Goal: Browse casually

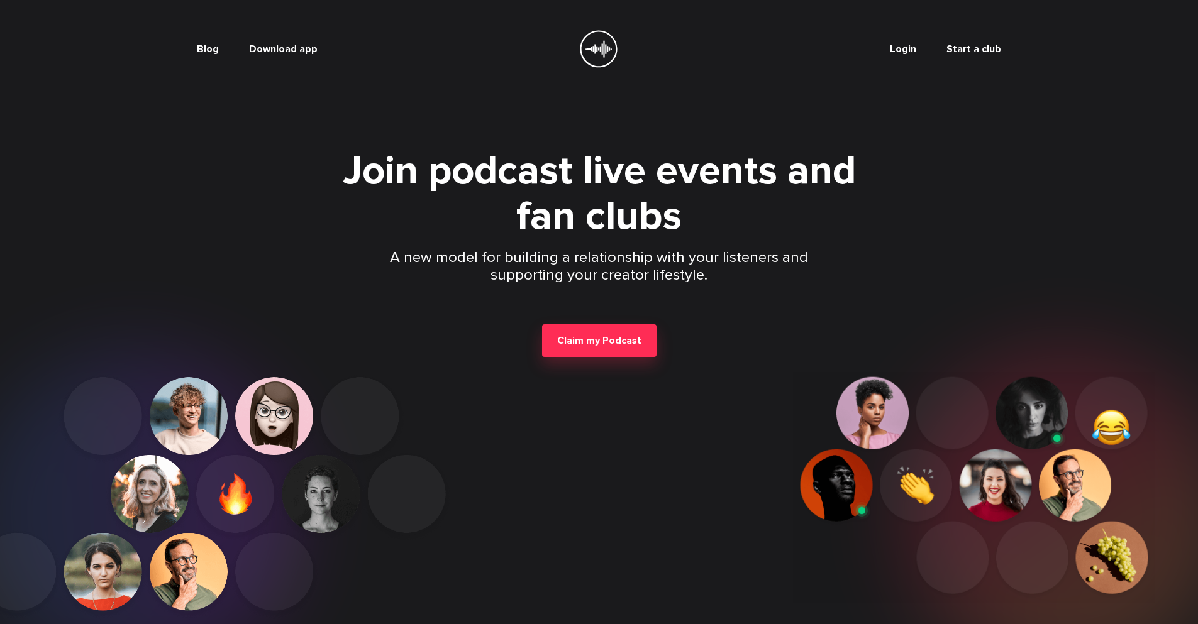
scroll to position [170, 0]
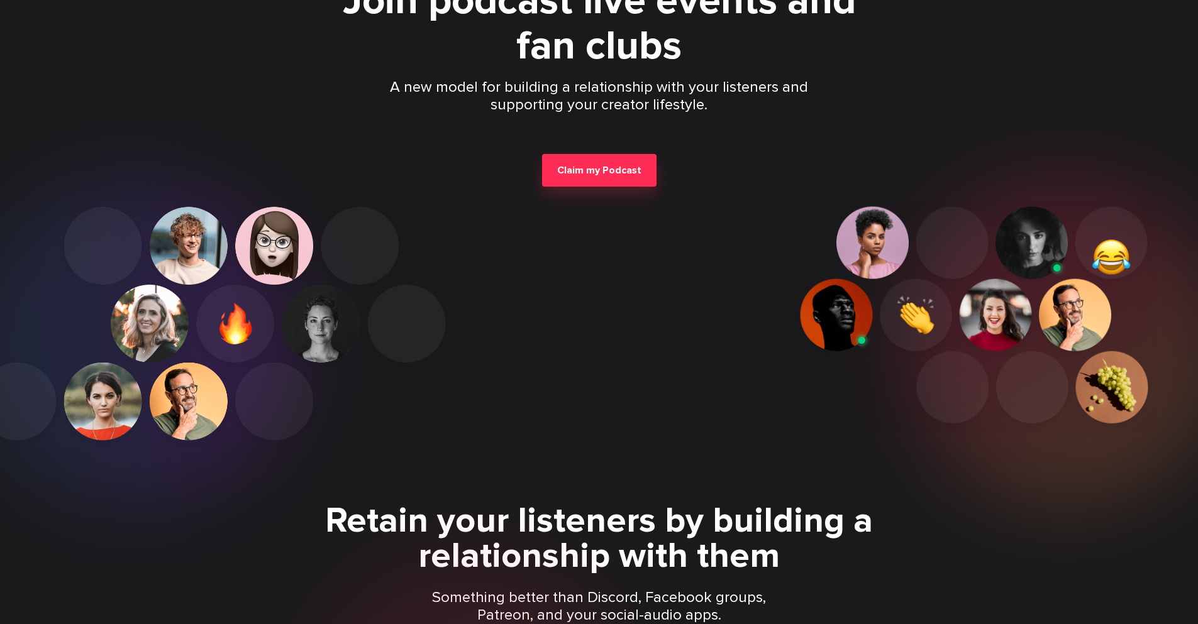
click at [599, 607] on p "Something better than Discord, Facebook groups, Patreon, and your social-audio …" at bounding box center [599, 606] width 362 height 35
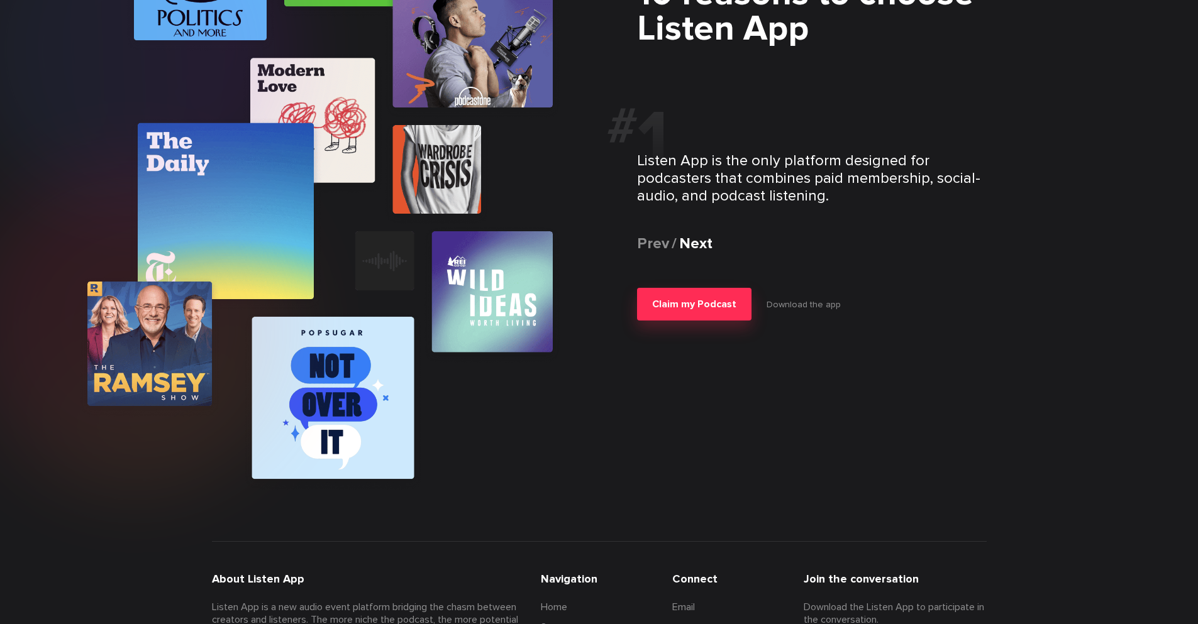
scroll to position [2453, 0]
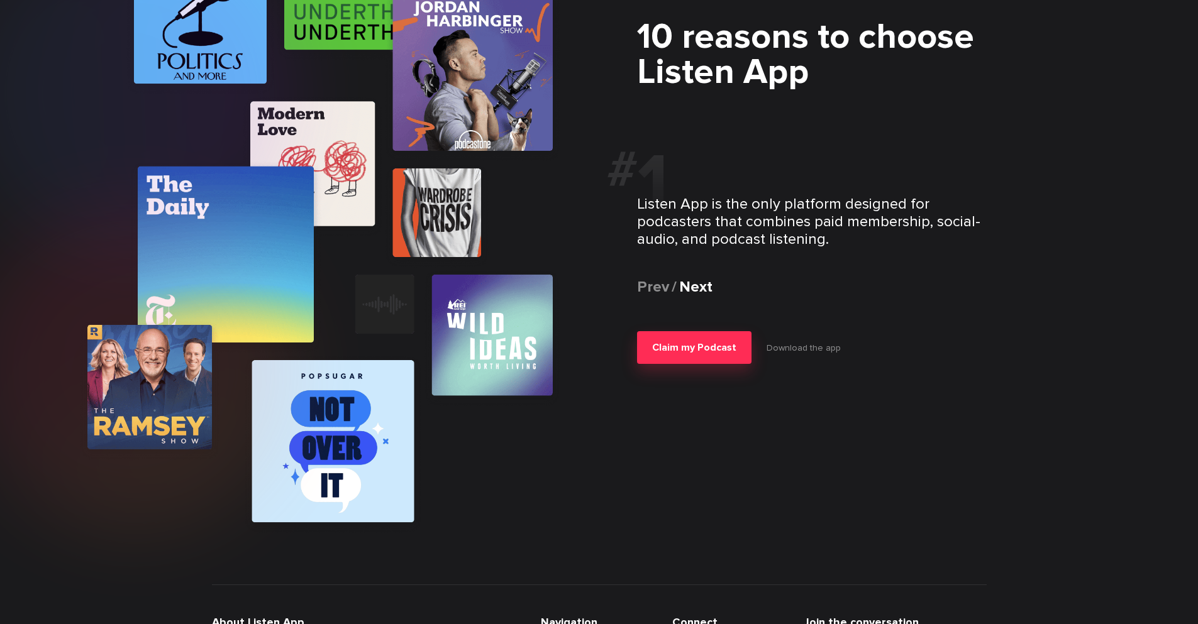
scroll to position [2453, 0]
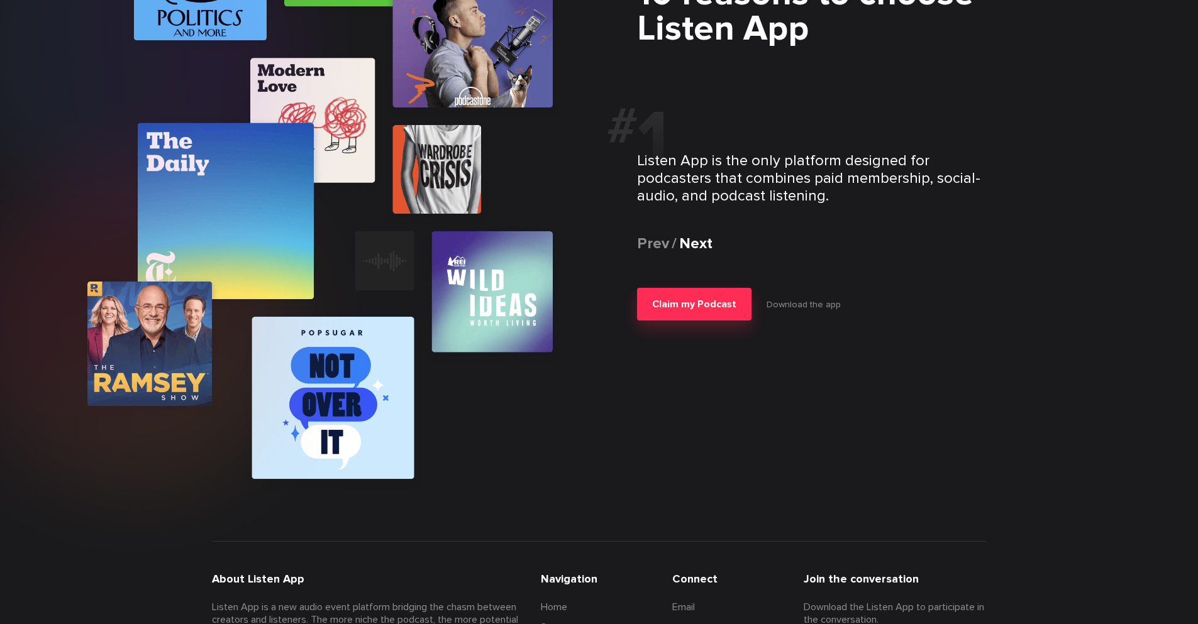
scroll to position [2453, 0]
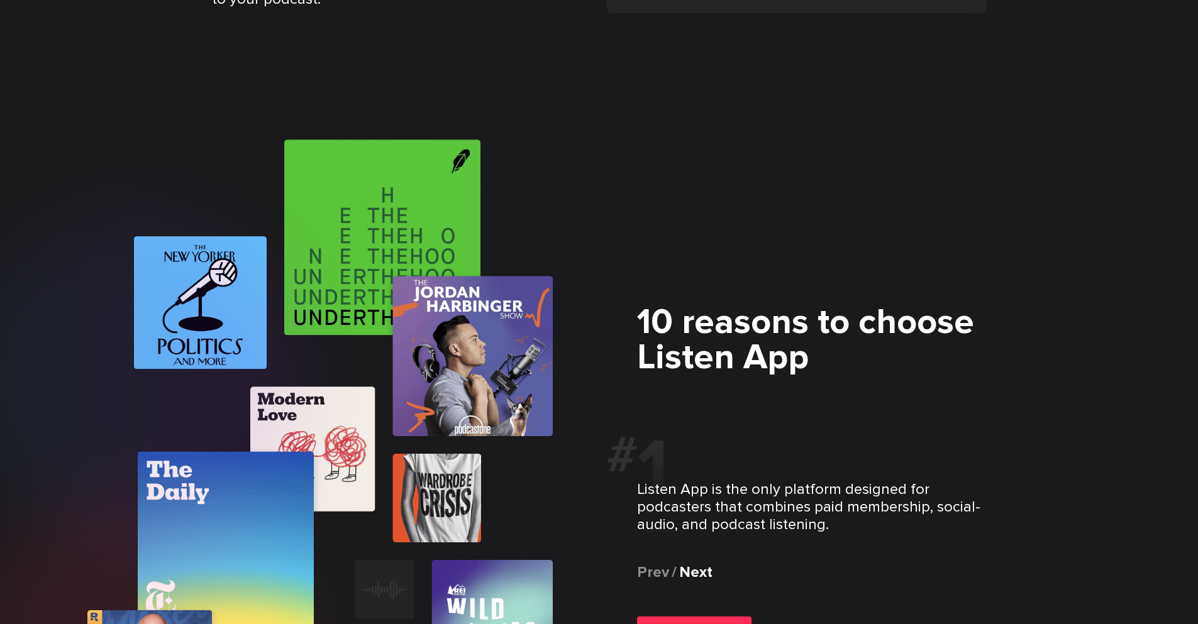
scroll to position [2440, 0]
